Goal: Information Seeking & Learning: Learn about a topic

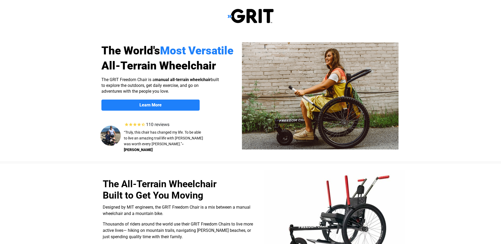
select select "CA"
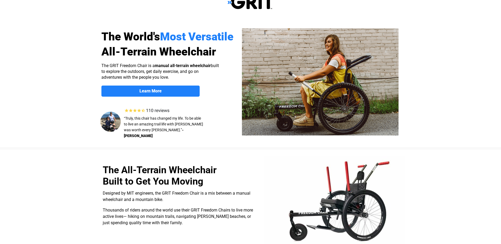
scroll to position [1, 0]
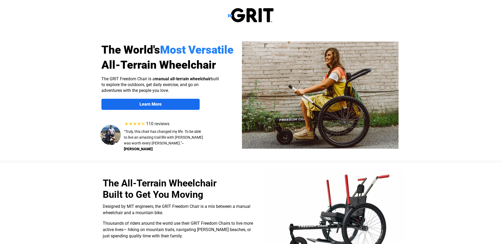
click at [146, 106] on strong "Learn More" at bounding box center [150, 104] width 22 height 5
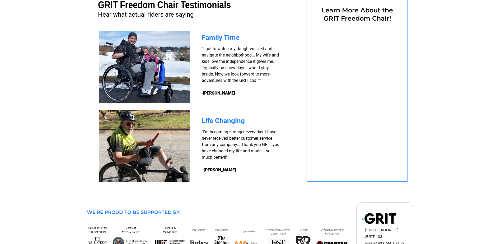
select select "CA"
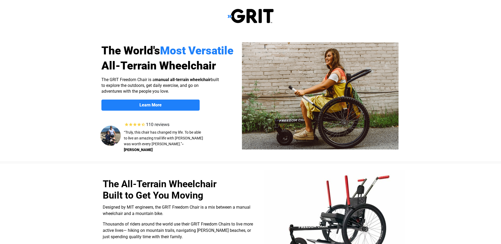
click at [333, 121] on img at bounding box center [320, 95] width 157 height 107
click at [330, 116] on img at bounding box center [320, 95] width 157 height 107
click at [329, 107] on img at bounding box center [320, 95] width 157 height 107
